Goal: Check status: Check status

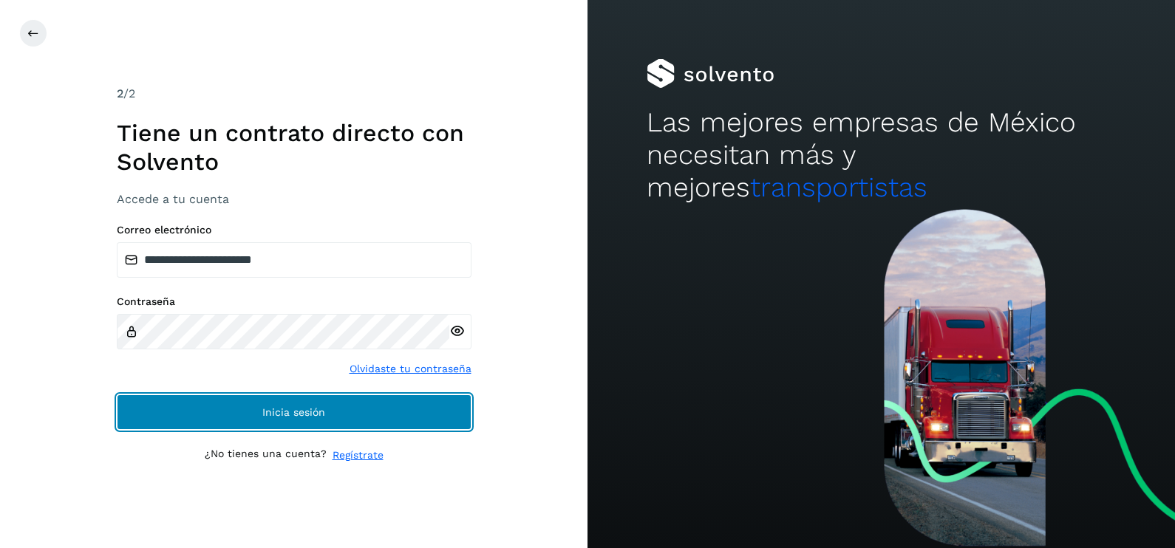
drag, startPoint x: 346, startPoint y: 415, endPoint x: 337, endPoint y: 415, distance: 8.9
click at [346, 415] on button "Inicia sesión" at bounding box center [294, 412] width 355 height 35
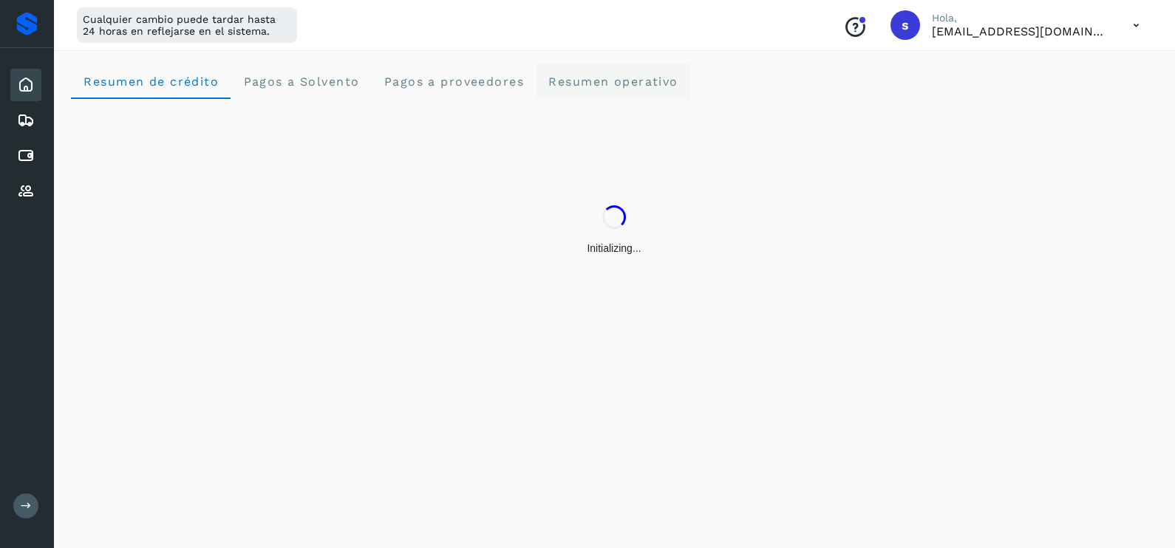
drag, startPoint x: 596, startPoint y: 66, endPoint x: 573, endPoint y: 84, distance: 30.0
click at [598, 66] on operativo "Resumen operativo" at bounding box center [613, 81] width 154 height 35
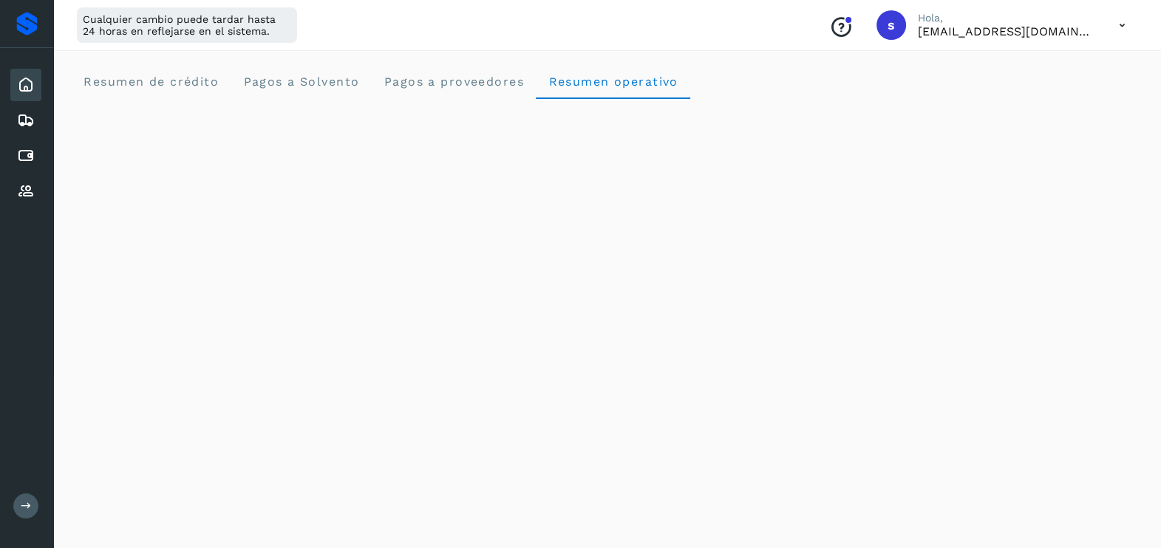
click at [51, 118] on div "Inicio Embarques Cuentas por pagar Proveedores" at bounding box center [26, 138] width 53 height 180
click at [35, 117] on div "Embarques" at bounding box center [25, 120] width 31 height 33
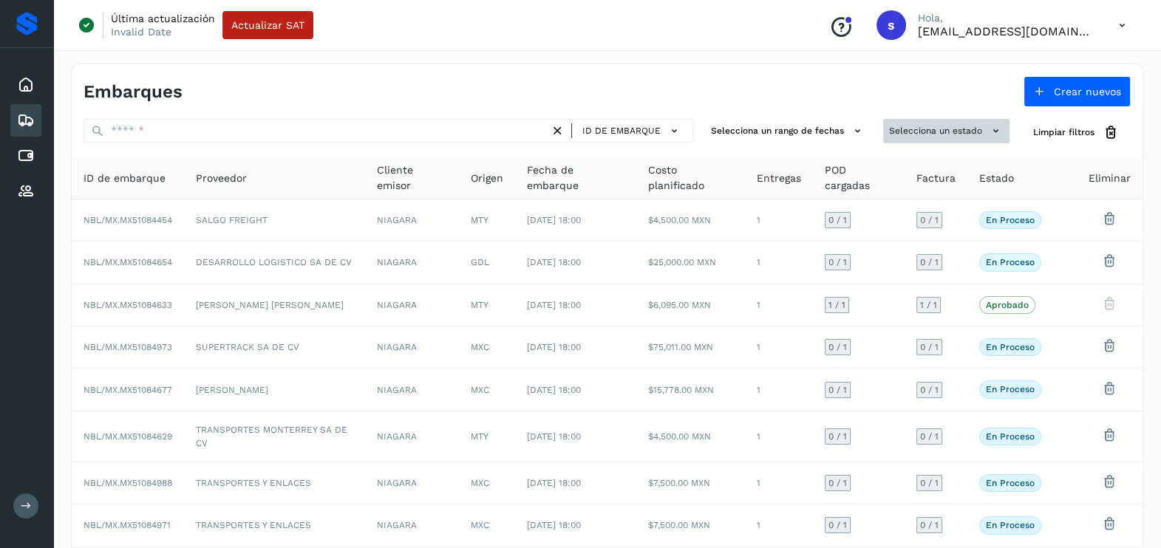
click at [972, 136] on button "Selecciona un estado" at bounding box center [946, 131] width 126 height 24
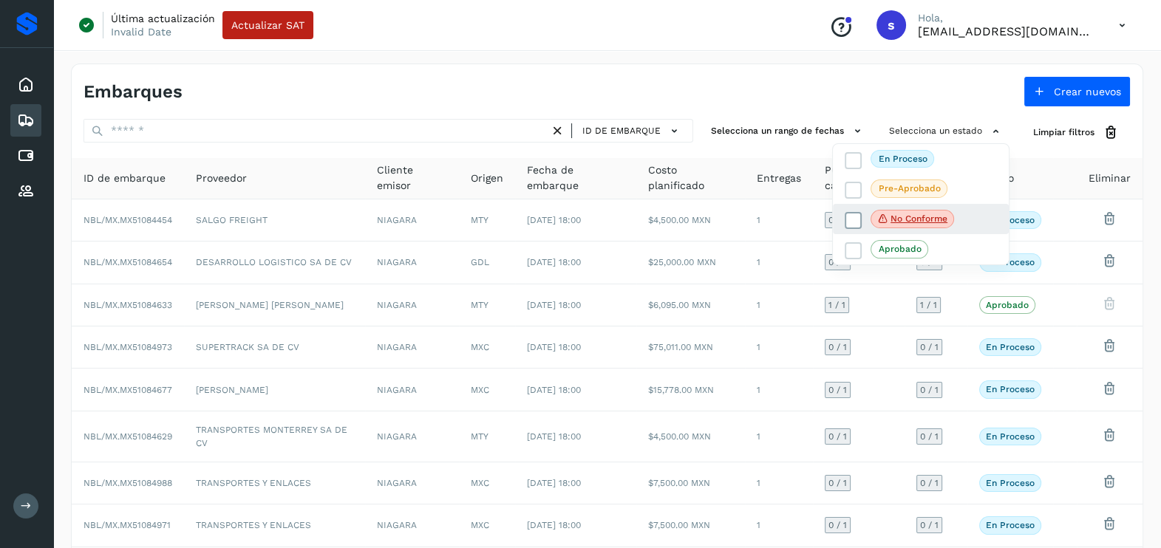
click at [936, 218] on p "No conforme" at bounding box center [919, 219] width 57 height 10
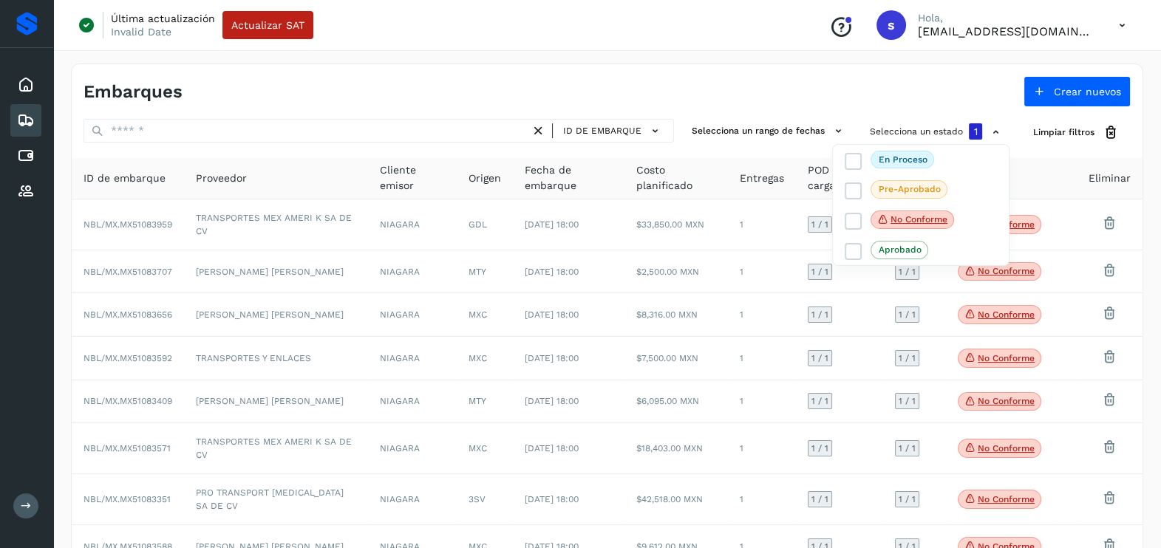
click at [1055, 182] on div at bounding box center [580, 274] width 1161 height 548
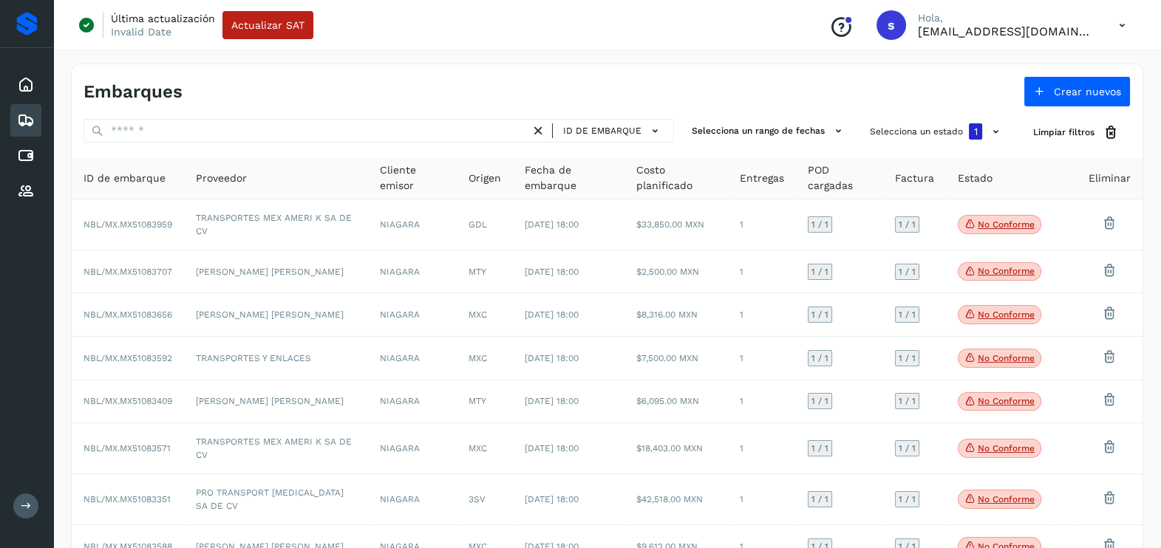
click at [307, 181] on div "Proveedor" at bounding box center [276, 179] width 160 height 16
click at [852, 122] on button "Selecciona un rango de fechas" at bounding box center [769, 131] width 166 height 24
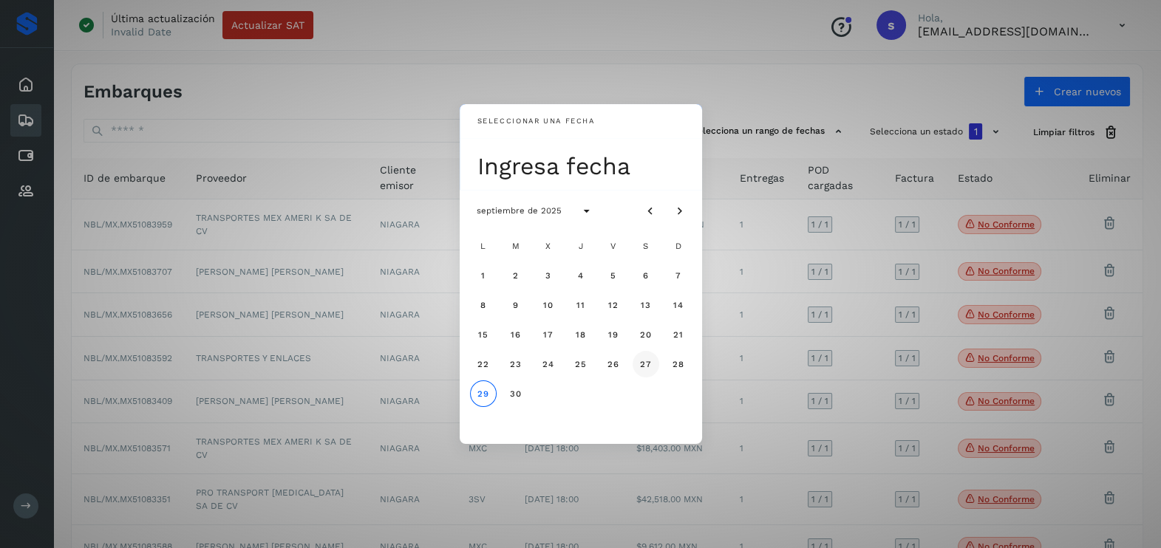
drag, startPoint x: 588, startPoint y: 368, endPoint x: 646, endPoint y: 360, distance: 59.0
click at [646, 360] on div "L M X J V S D 1 2 3 4 5 6 7 8 9 10 11 12 13 14 15 16 17 18 19 20 21 22 23 24 25…" at bounding box center [581, 334] width 225 height 207
click at [780, 196] on div "Seleccionar una fecha Ingresa fecha septiembre de 2025 L M X J V S D 1 2 3 4 5 …" at bounding box center [580, 274] width 1161 height 548
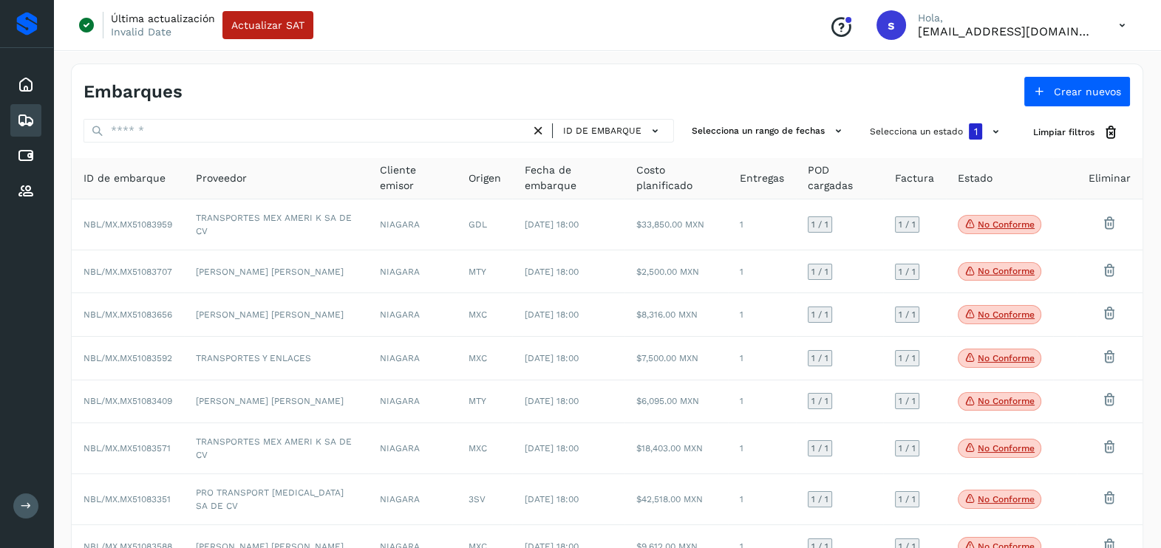
click at [547, 180] on span "Fecha de embarque" at bounding box center [568, 178] width 89 height 31
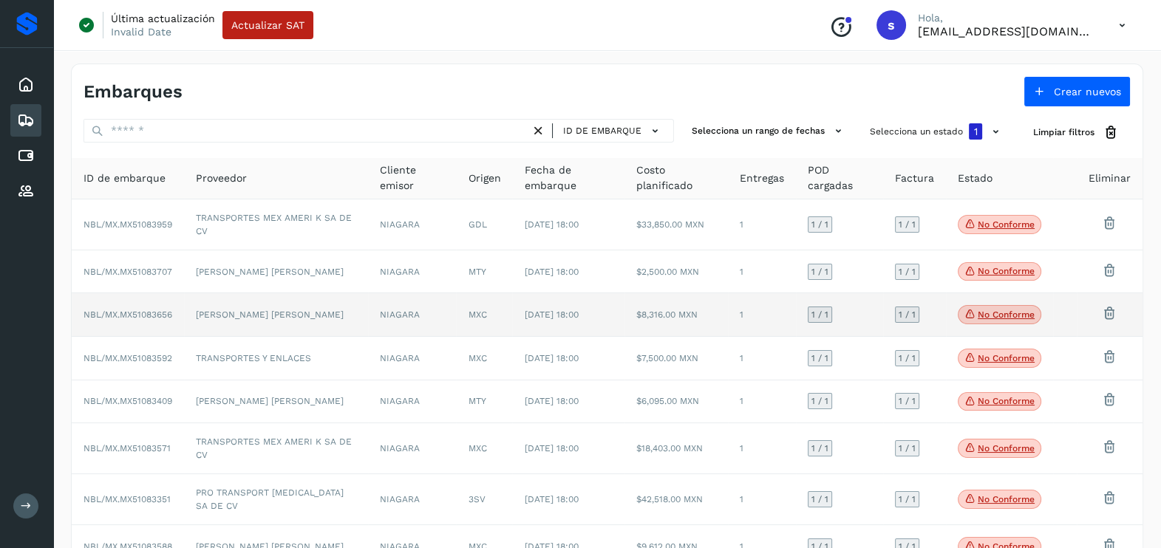
click at [566, 310] on span "[DATE] 18:00" at bounding box center [551, 315] width 54 height 10
